Goal: Find specific page/section

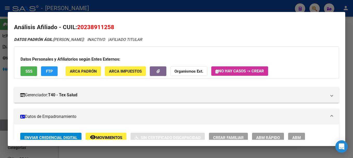
click at [129, 9] on div at bounding box center [176, 79] width 353 height 158
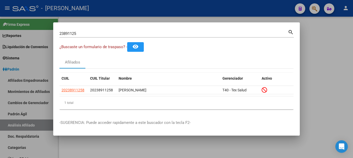
click at [165, 34] on input "23891125" at bounding box center [173, 33] width 229 height 5
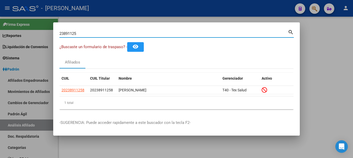
paste input "70789667"
type input "70789667"
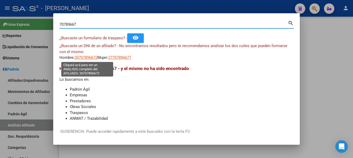
click at [92, 57] on span "20707896672" at bounding box center [86, 57] width 23 height 5
type textarea "20707896672"
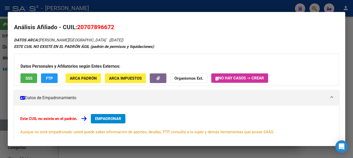
click at [169, 6] on div at bounding box center [176, 79] width 353 height 158
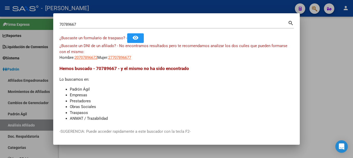
click at [169, 6] on div at bounding box center [176, 79] width 353 height 158
